Goal: Use online tool/utility: Utilize a website feature to perform a specific function

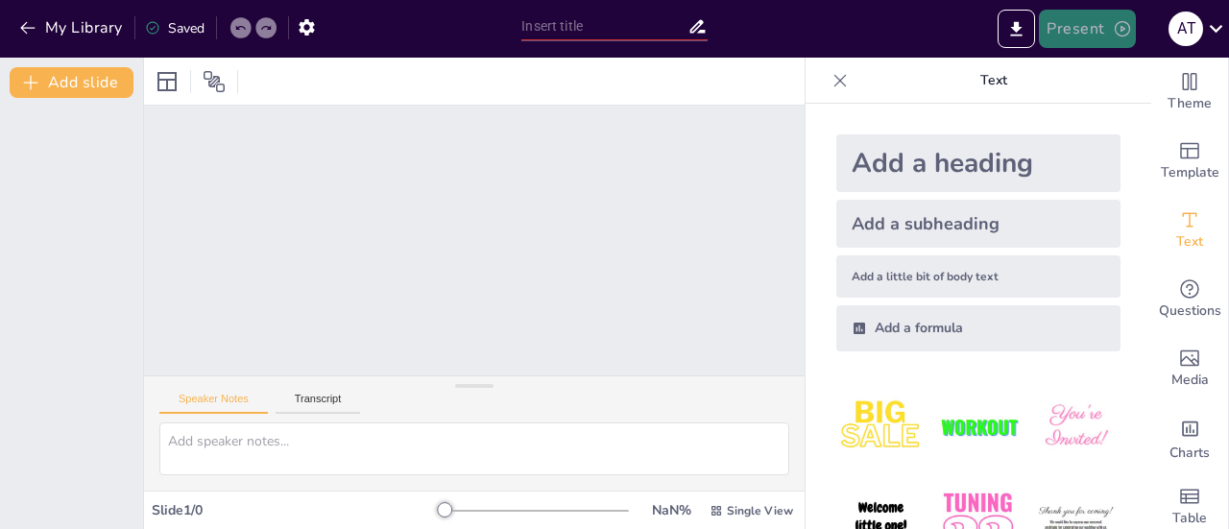
click at [1067, 32] on button "Present" at bounding box center [1086, 29] width 96 height 38
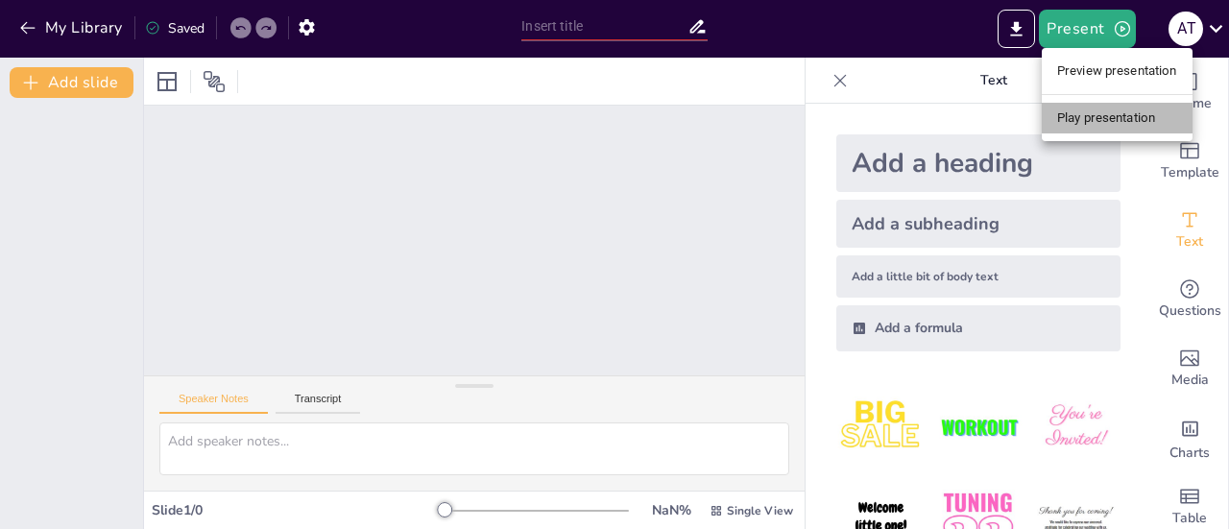
click at [1111, 125] on li "Play presentation" at bounding box center [1116, 118] width 151 height 31
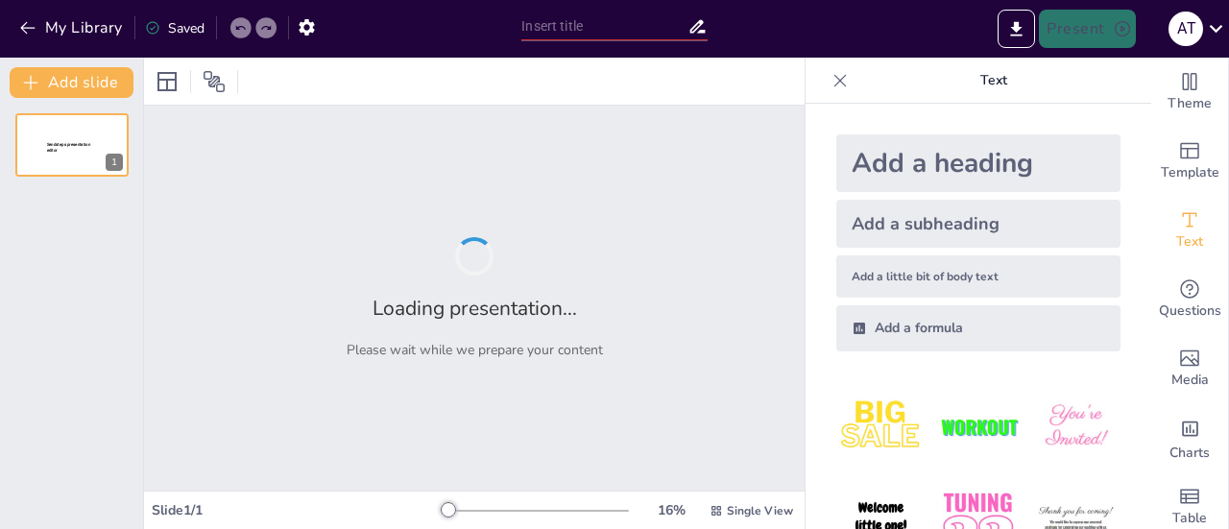
type input "माझी गो शाळा: एक सामाजिक उपक्रम"
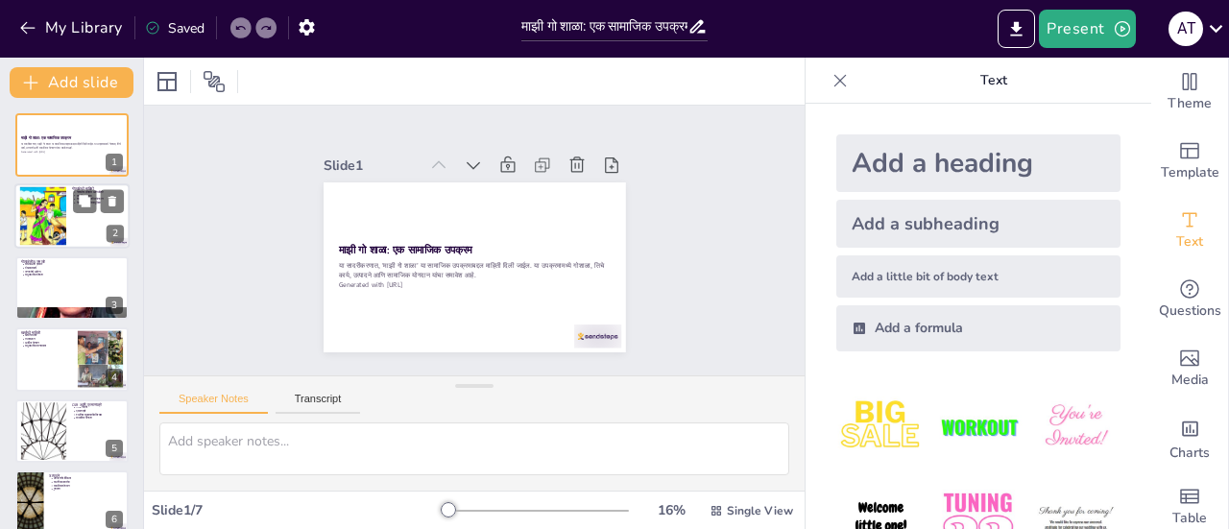
click at [84, 227] on div at bounding box center [71, 216] width 115 height 65
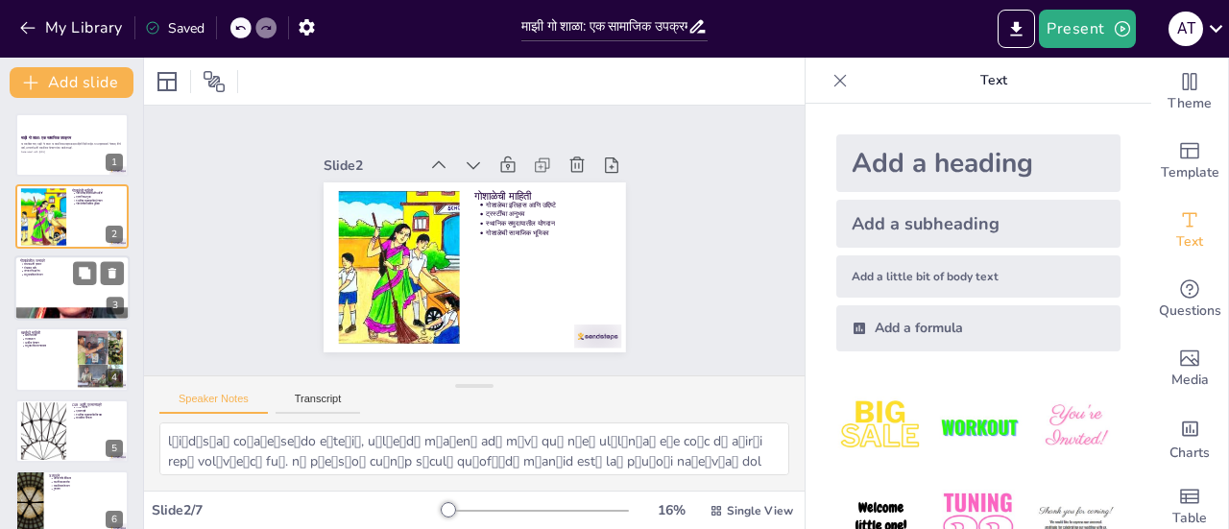
click at [62, 283] on div at bounding box center [71, 287] width 115 height 65
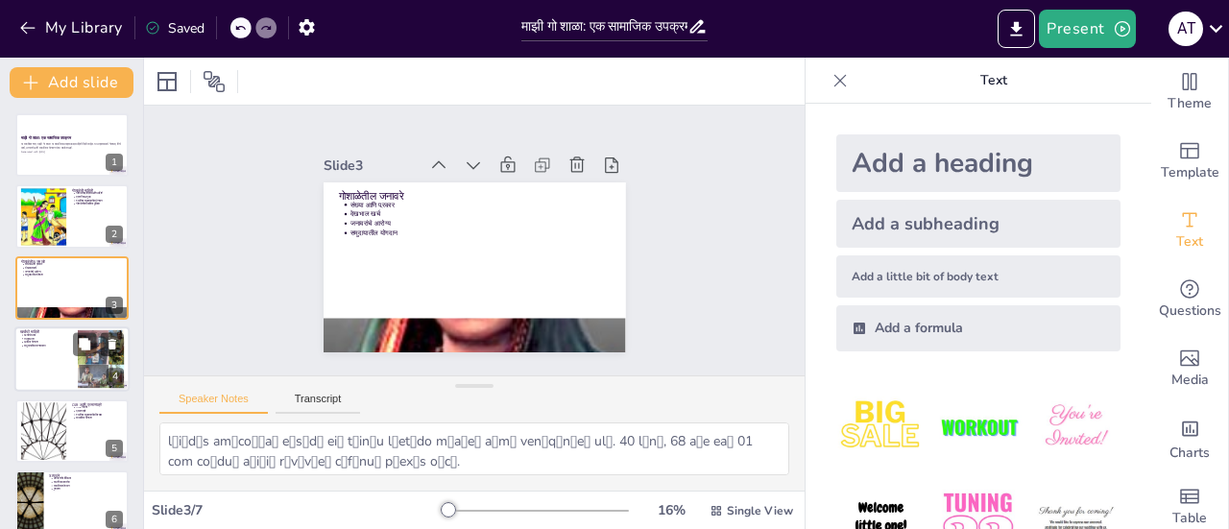
click at [36, 355] on div at bounding box center [71, 358] width 115 height 65
type textarea "lo्iाdे sit aाco्ad eाsिdी eेtे inc्u्lाeे doे. mाaा, eिaाmा, vाqी, noि eैu्laी…"
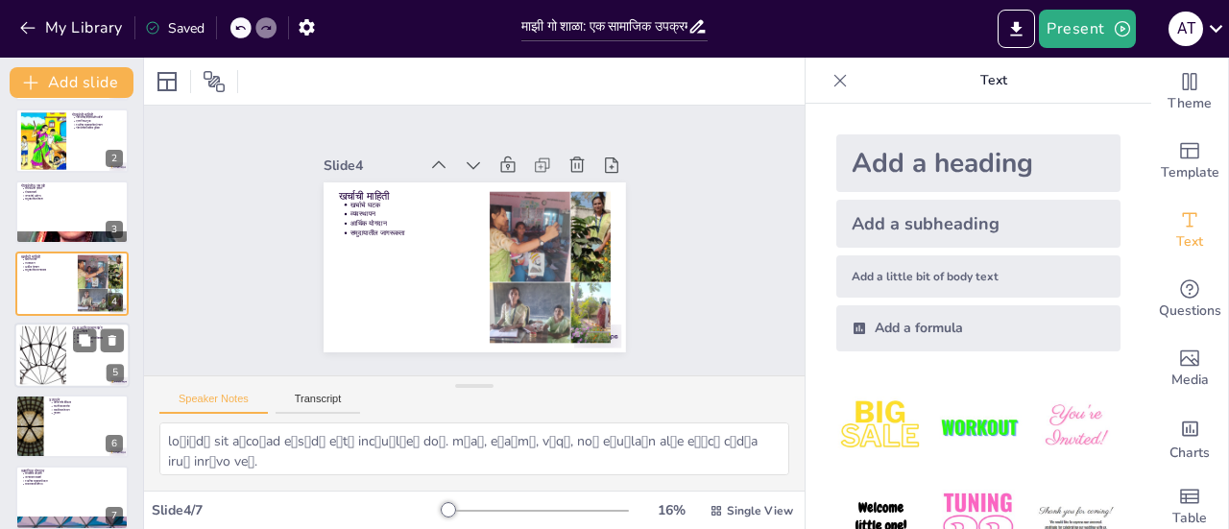
scroll to position [91, 0]
